Goal: Task Accomplishment & Management: Complete application form

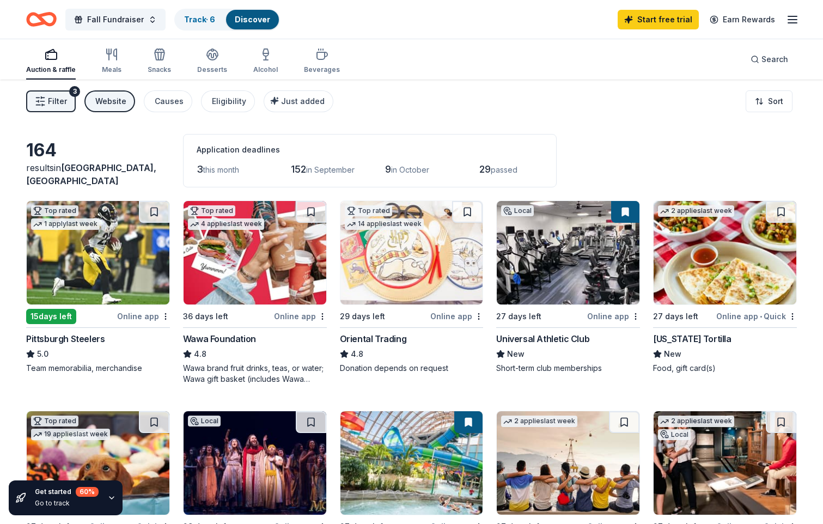
click at [74, 90] on div "3" at bounding box center [74, 91] width 11 height 11
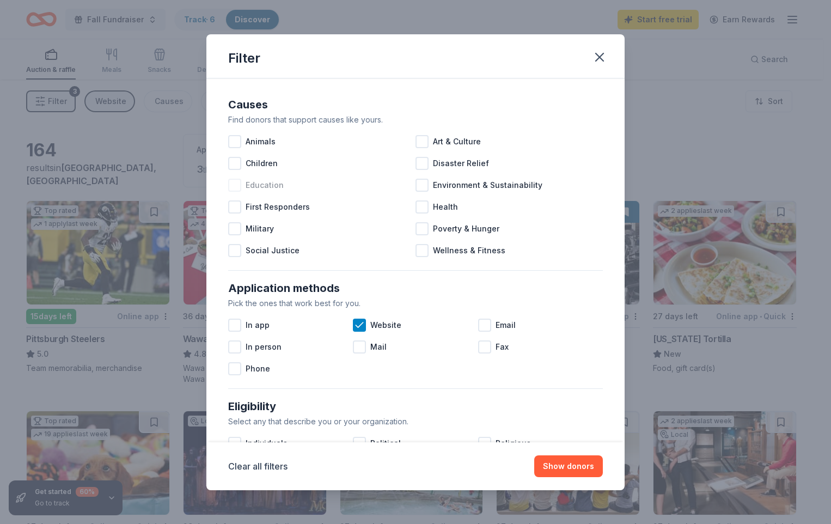
click at [240, 182] on div at bounding box center [234, 185] width 13 height 13
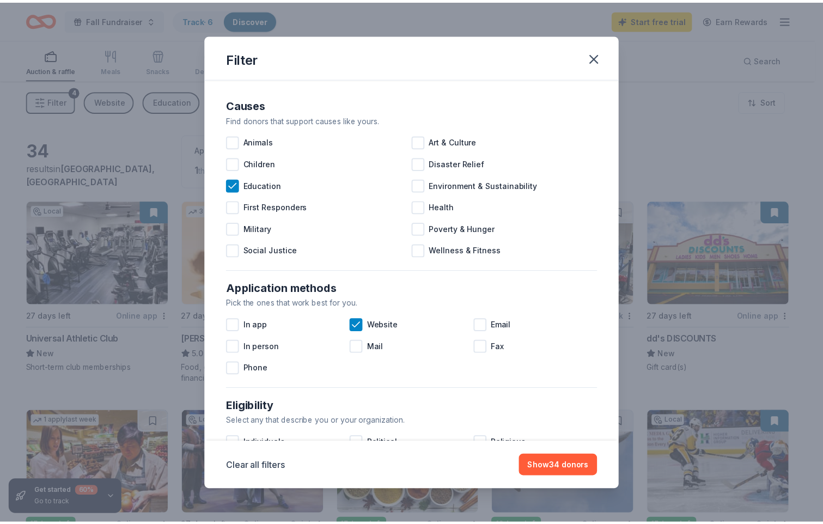
scroll to position [54, 0]
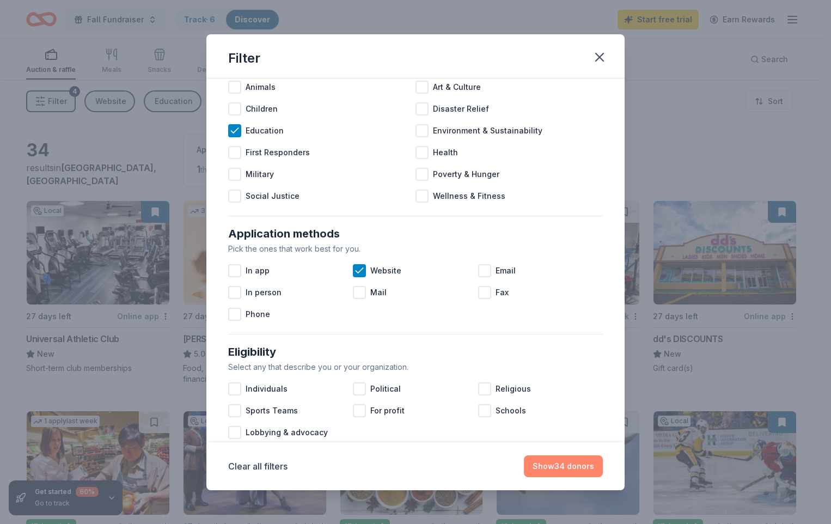
click at [581, 466] on button "Show 34 donors" at bounding box center [563, 466] width 79 height 22
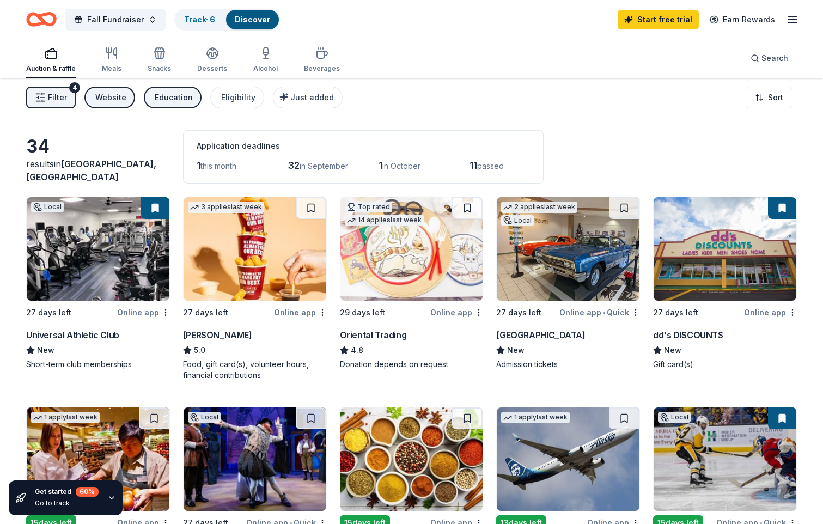
scroll to position [0, 0]
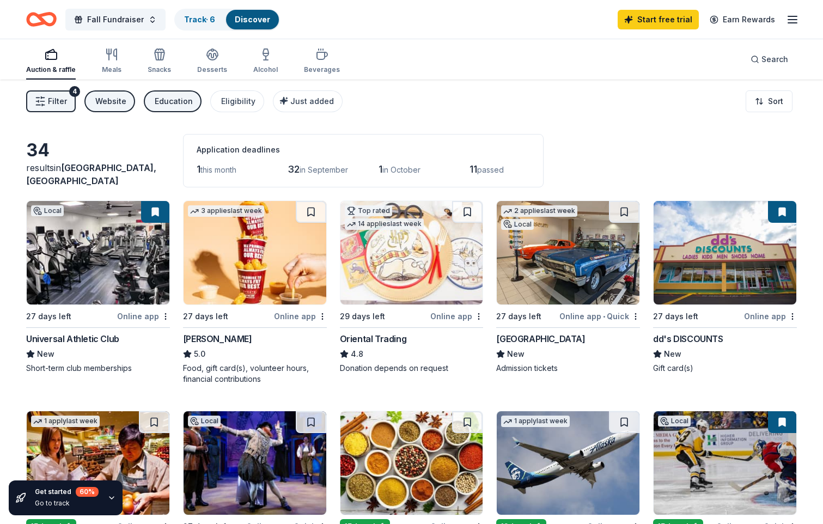
click at [185, 106] on div "Education" at bounding box center [174, 101] width 38 height 13
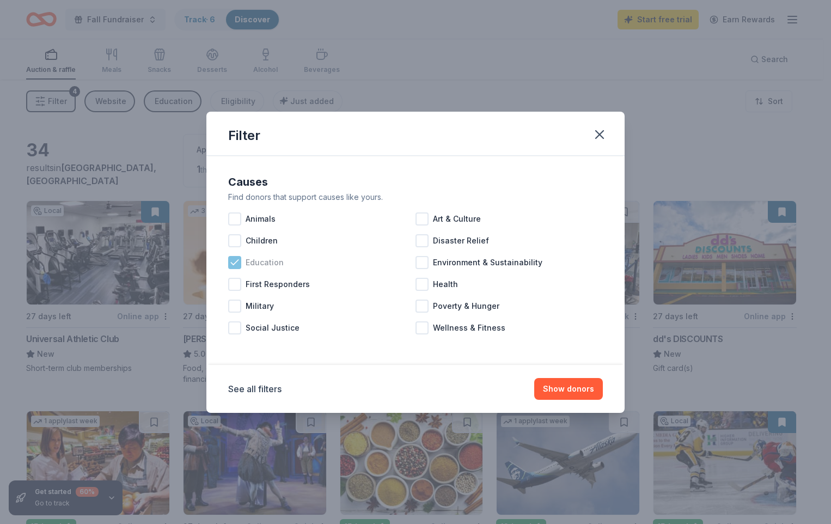
click at [240, 265] on icon at bounding box center [234, 262] width 11 height 11
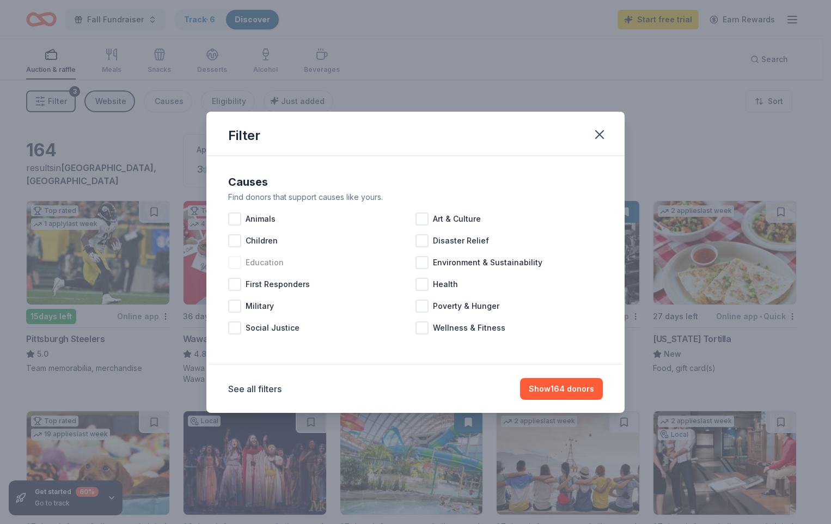
click at [237, 264] on div at bounding box center [234, 262] width 13 height 13
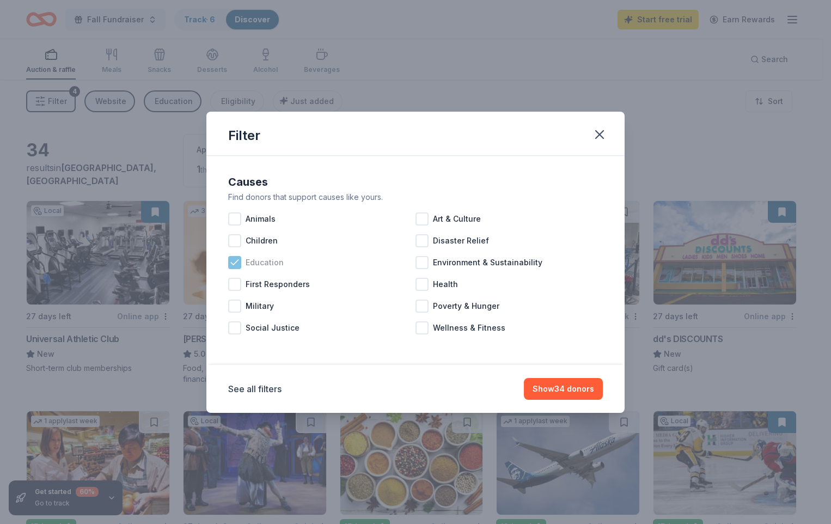
click at [236, 264] on icon at bounding box center [234, 262] width 11 height 11
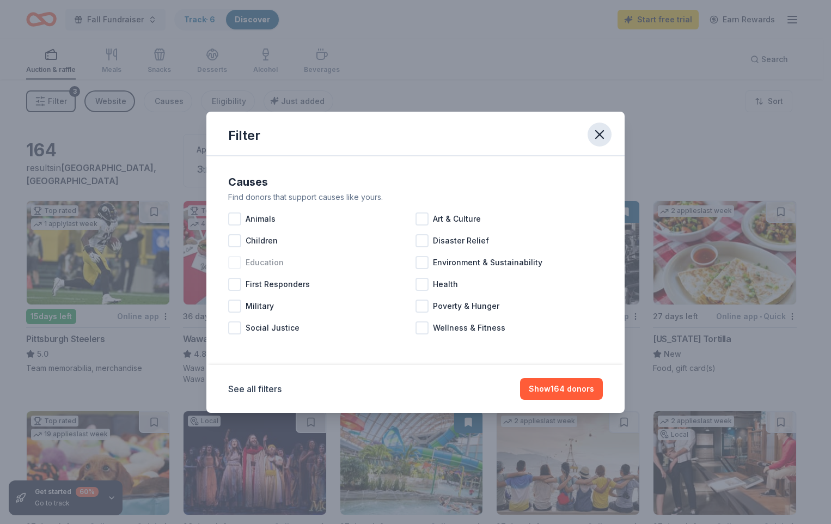
click at [602, 134] on icon "button" at bounding box center [599, 134] width 15 height 15
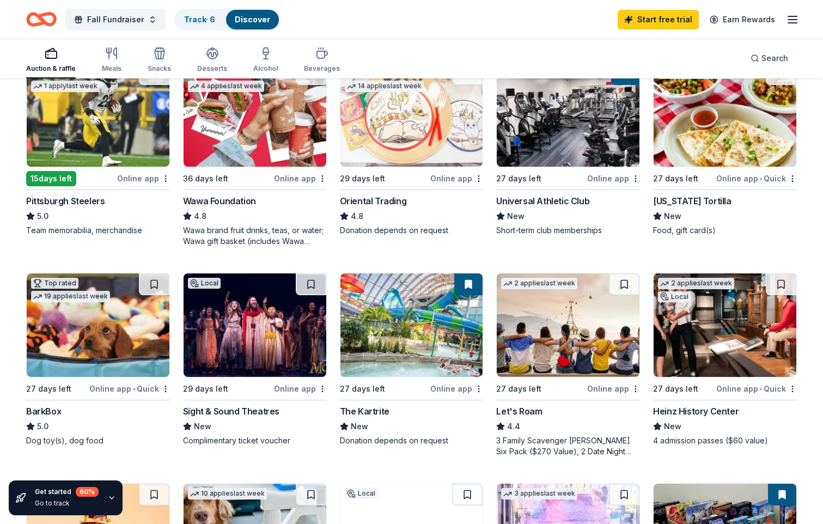
scroll to position [163, 0]
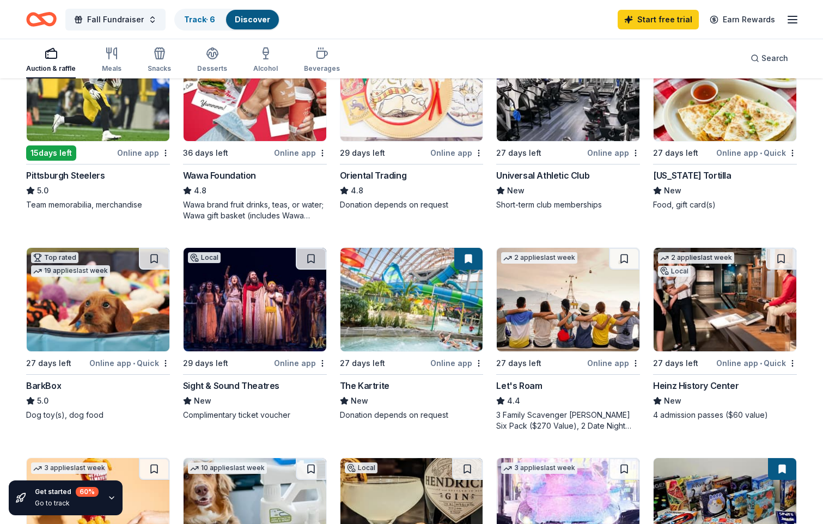
click at [285, 359] on div "Online app" at bounding box center [300, 363] width 53 height 14
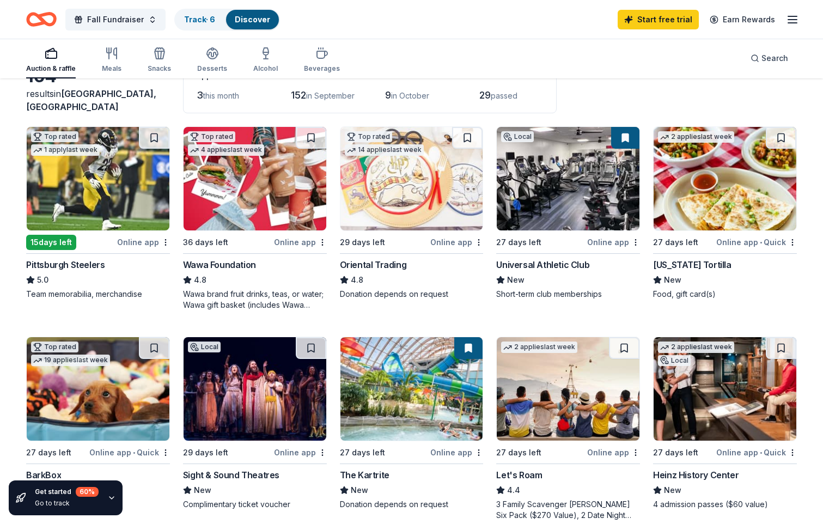
scroll to position [54, 0]
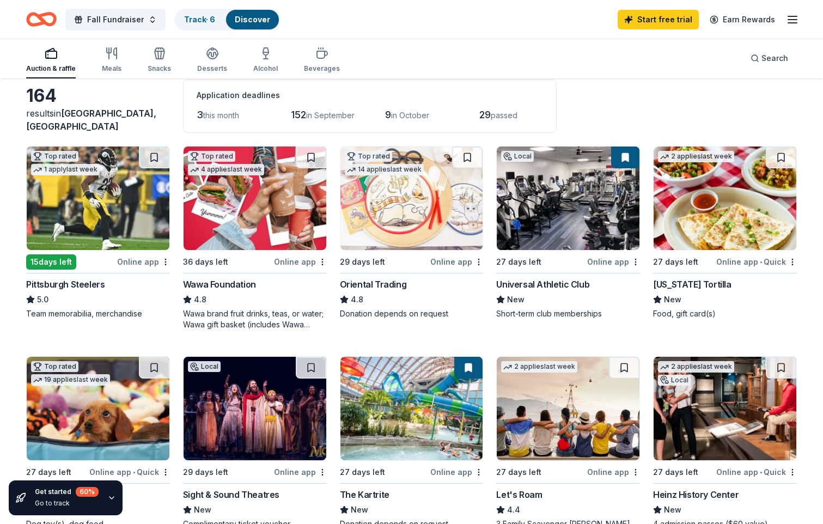
click at [294, 264] on div "Online app" at bounding box center [300, 262] width 53 height 14
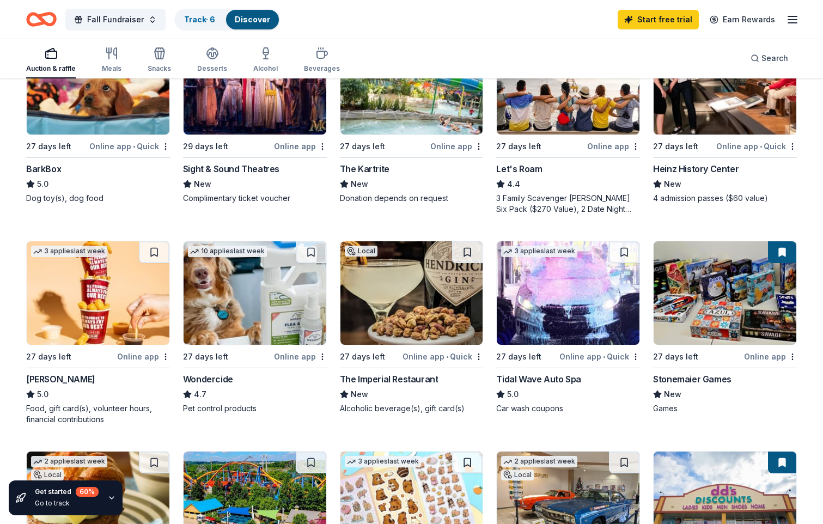
scroll to position [381, 0]
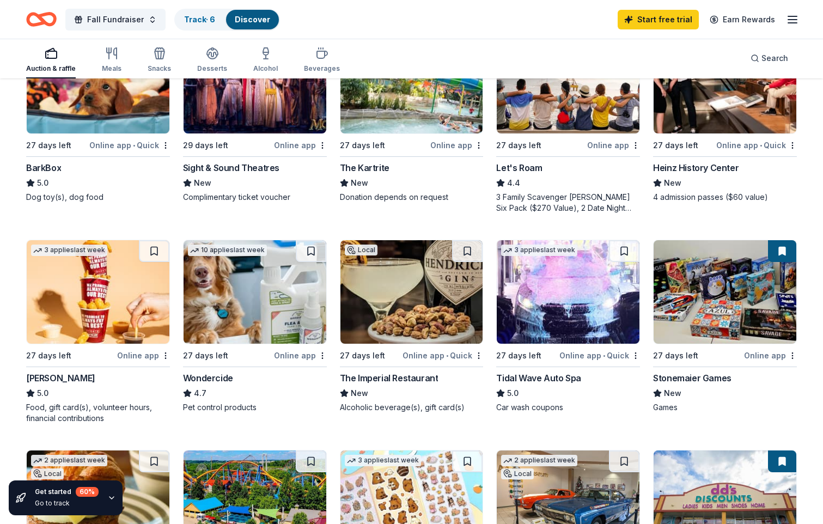
click at [91, 325] on img at bounding box center [98, 291] width 143 height 103
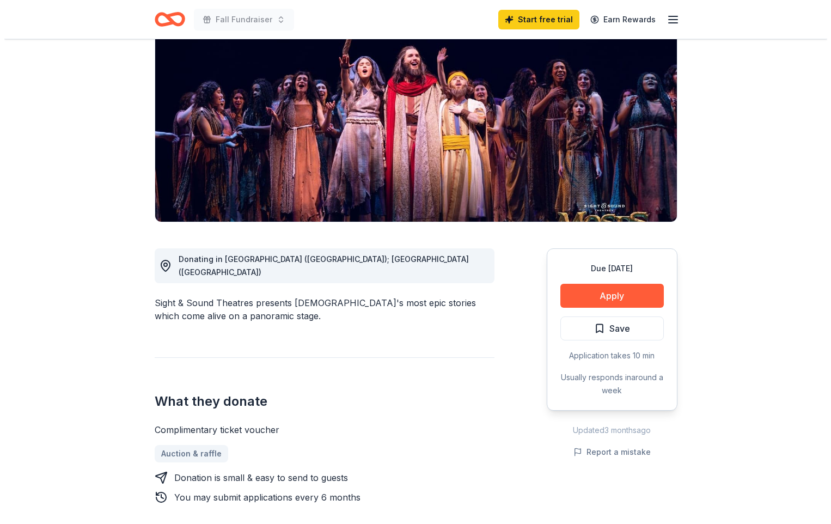
scroll to position [109, 0]
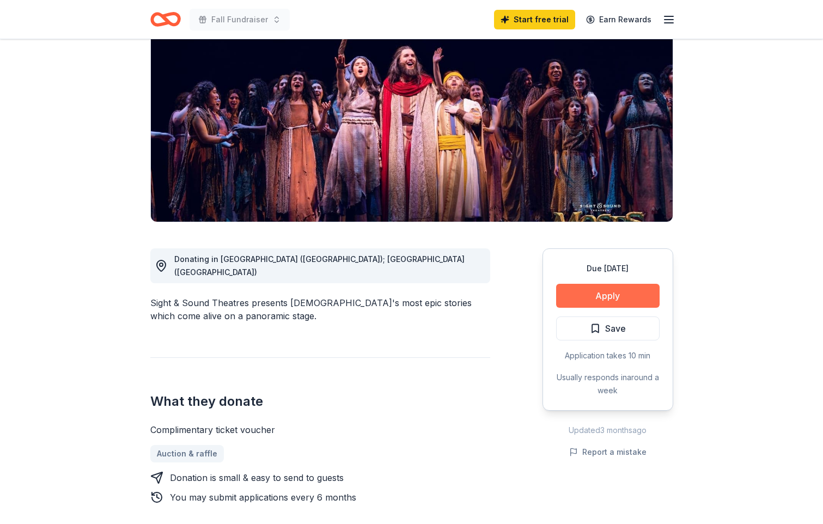
click at [614, 290] on button "Apply" at bounding box center [607, 296] width 103 height 24
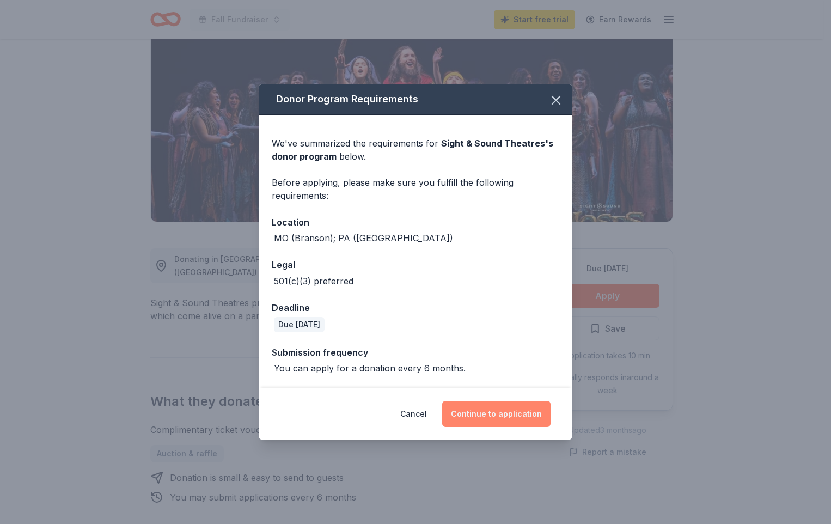
click at [495, 417] on button "Continue to application" at bounding box center [496, 414] width 108 height 26
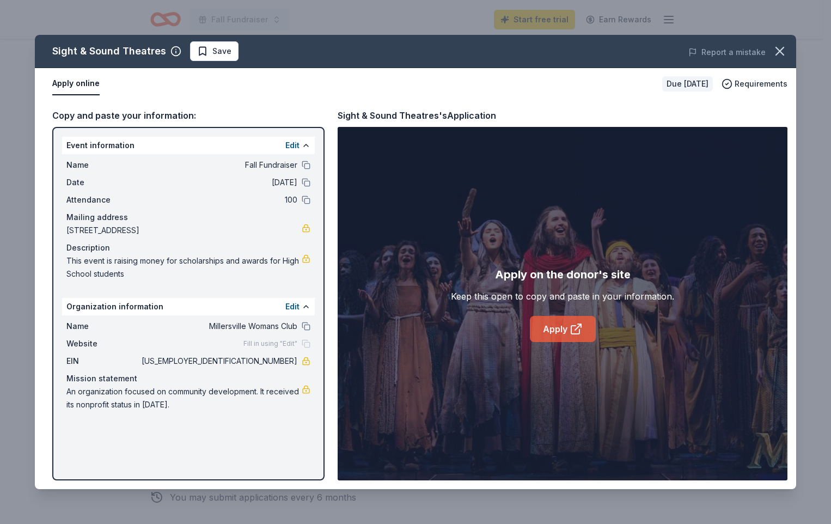
click at [558, 327] on link "Apply" at bounding box center [563, 329] width 66 height 26
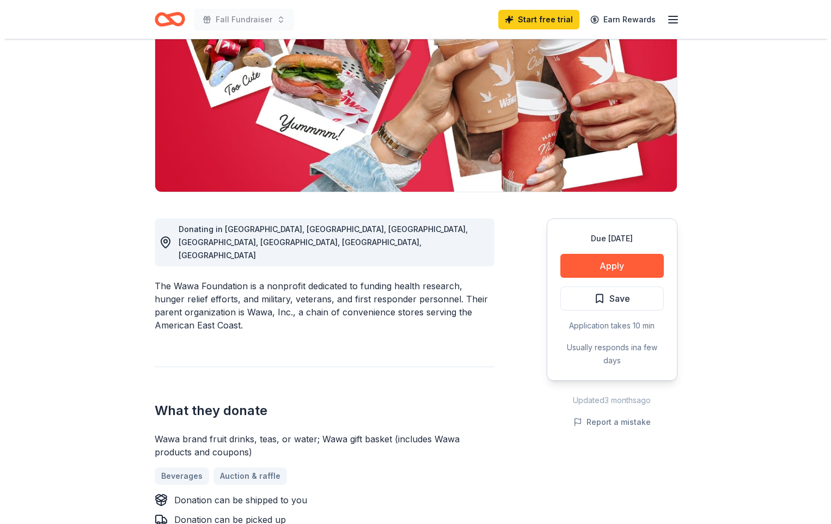
scroll to position [163, 0]
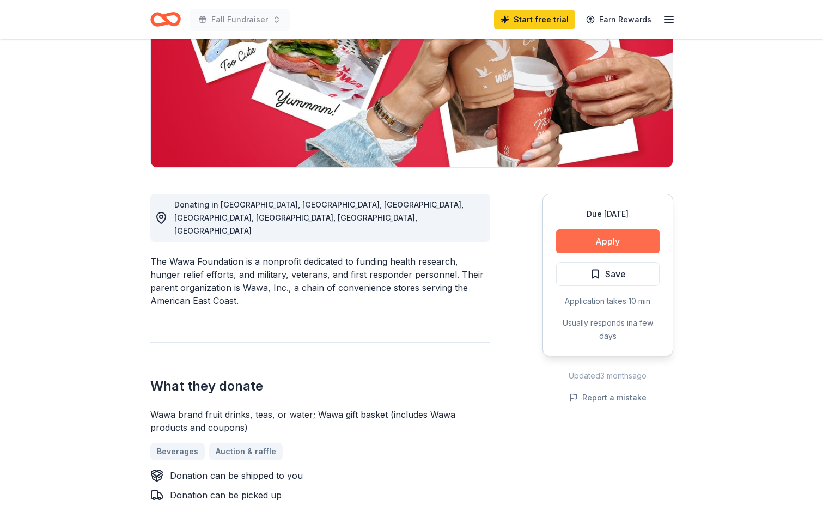
click at [611, 239] on button "Apply" at bounding box center [607, 241] width 103 height 24
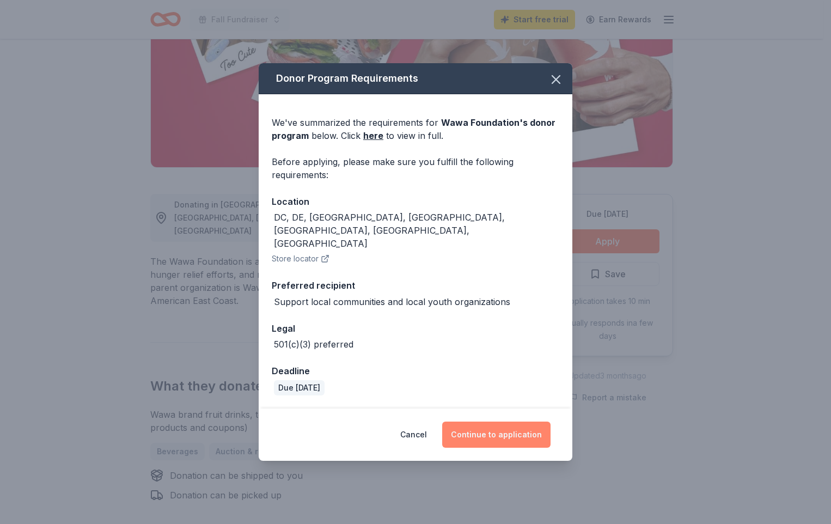
click at [478, 422] on button "Continue to application" at bounding box center [496, 435] width 108 height 26
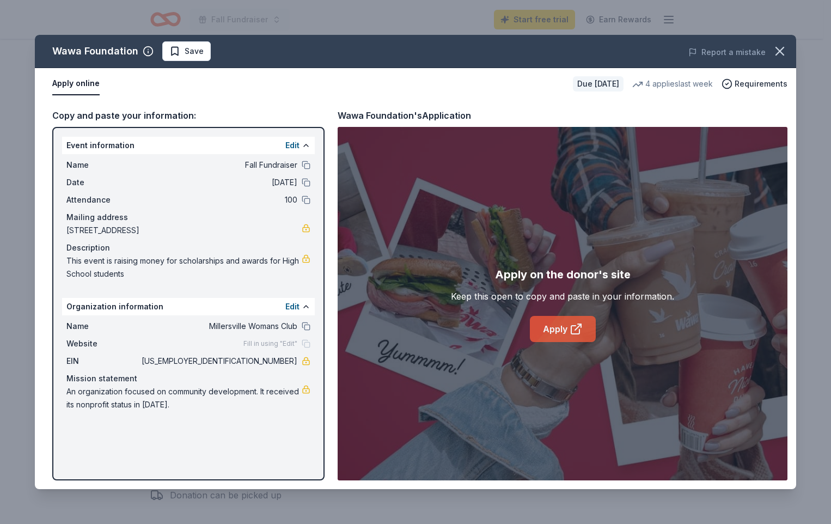
click at [567, 332] on link "Apply" at bounding box center [563, 329] width 66 height 26
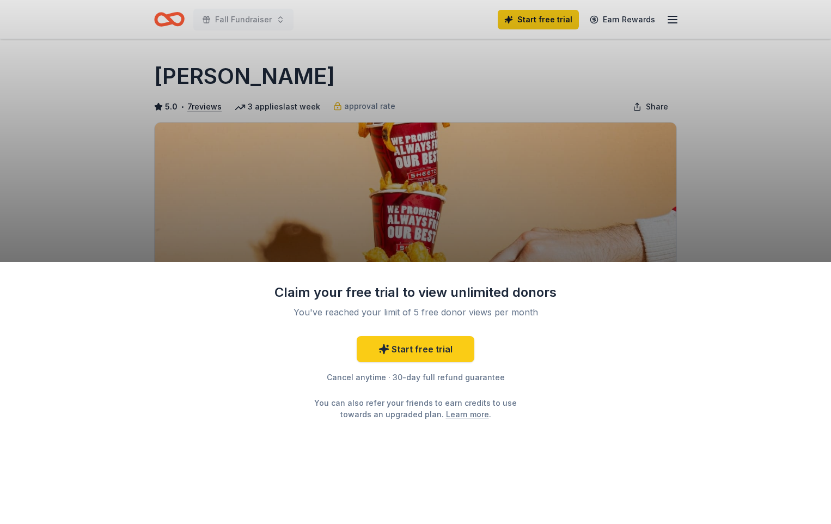
click at [764, 227] on div "Claim your free trial to view unlimited donors You've reached your limit of 5 f…" at bounding box center [415, 262] width 831 height 524
